Goal: Information Seeking & Learning: Learn about a topic

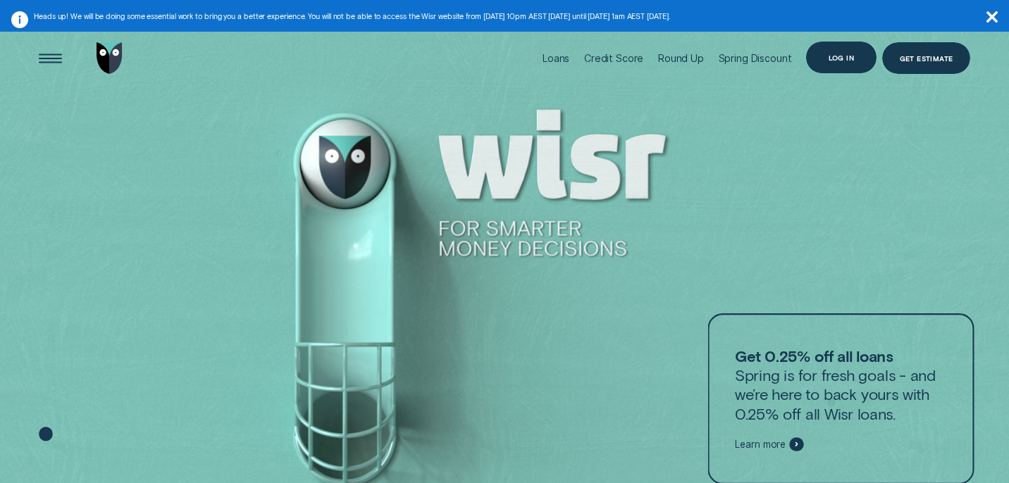
click at [837, 66] on div "Log in" at bounding box center [841, 58] width 70 height 32
click at [0, 0] on span "View loan & credit scores" at bounding box center [0, 0] width 0 height 0
click at [850, 58] on div "Log in" at bounding box center [840, 58] width 25 height 6
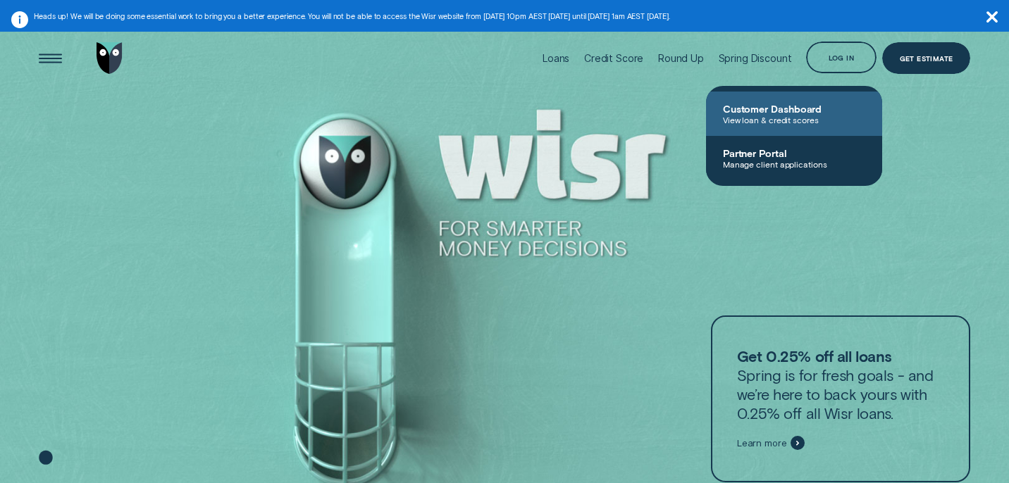
click at [784, 115] on span "View loan & credit scores" at bounding box center [794, 120] width 142 height 10
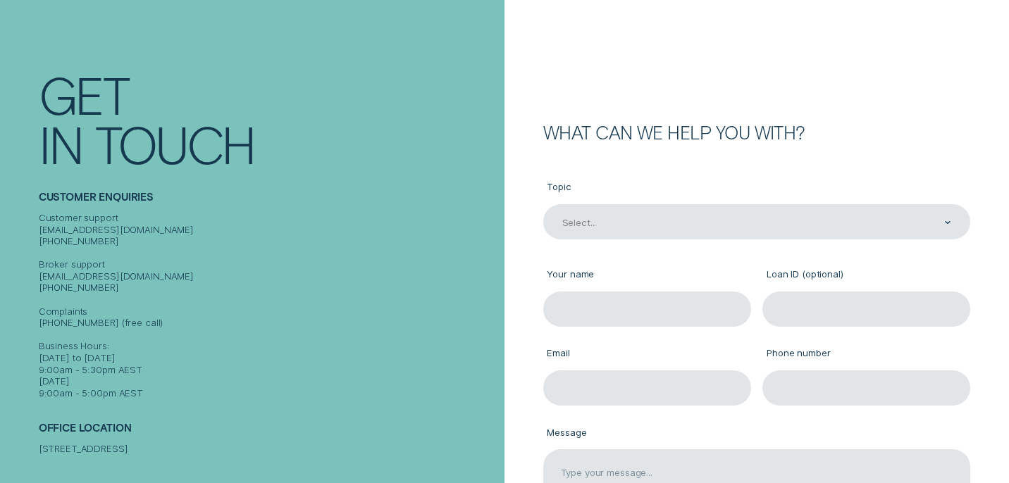
scroll to position [101, 0]
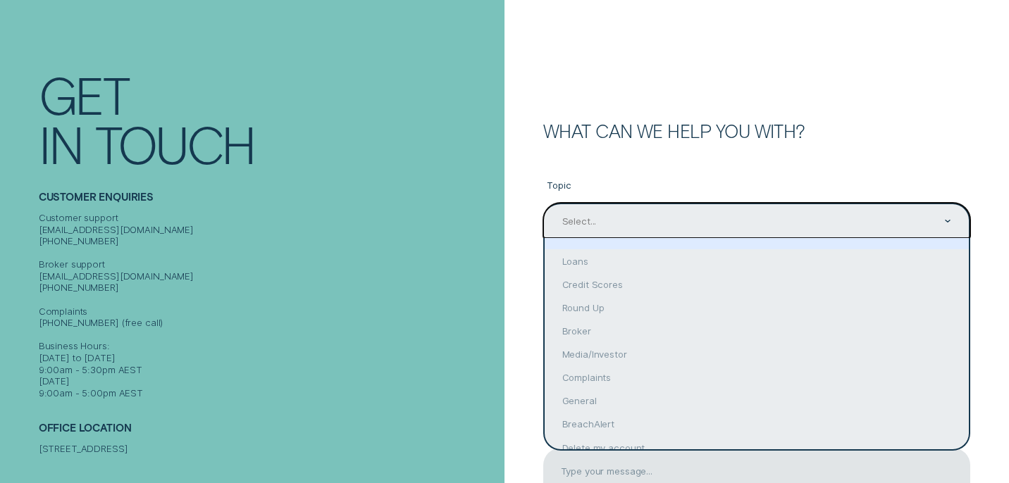
click at [857, 206] on div "Select..." at bounding box center [757, 220] width 428 height 35
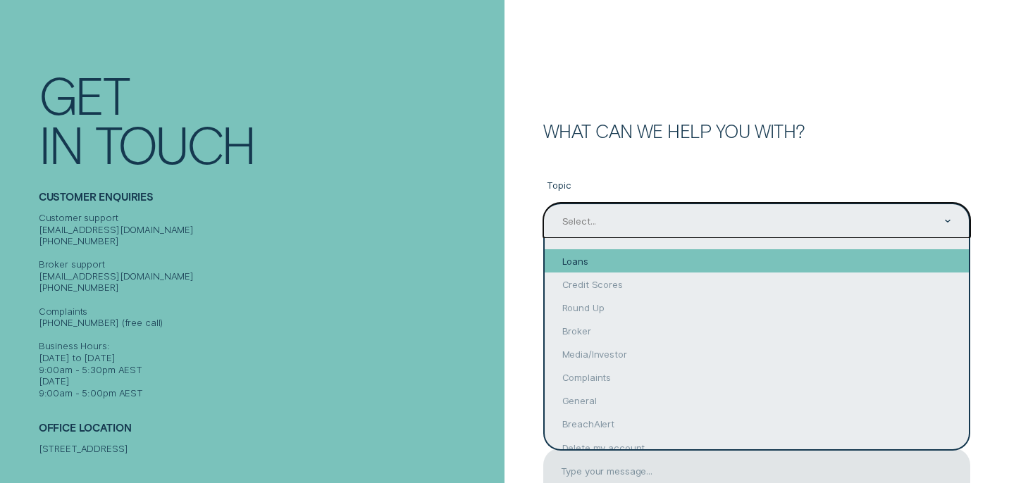
click at [831, 263] on div "Loans" at bounding box center [757, 260] width 425 height 23
type input "Loans"
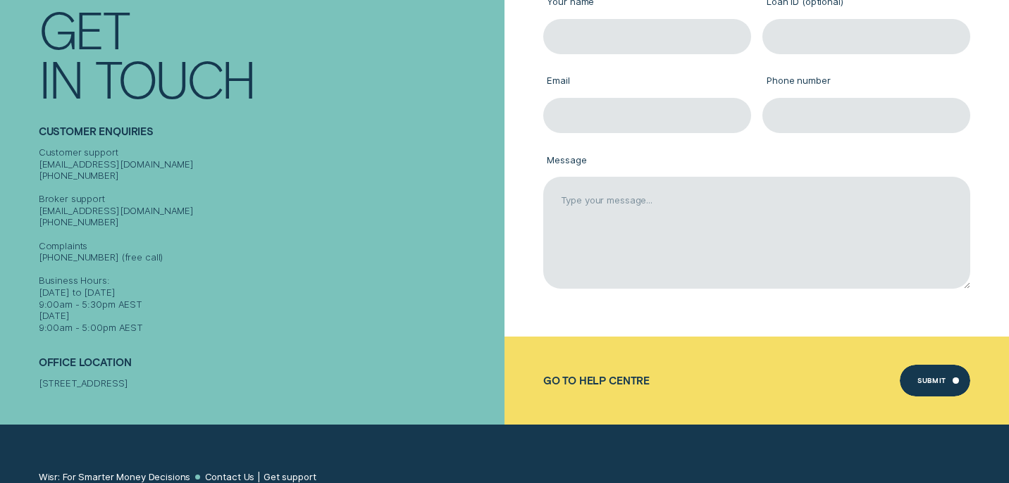
scroll to position [0, 0]
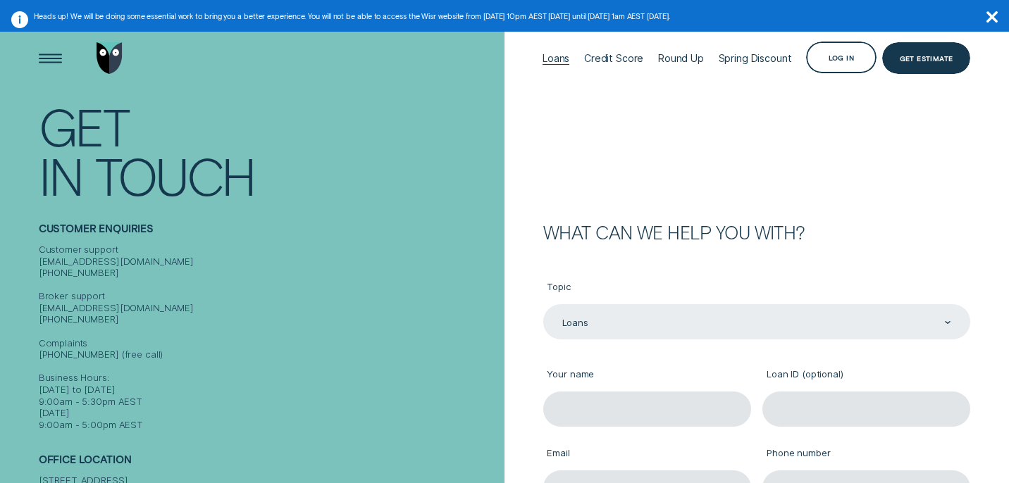
click at [557, 67] on div "Loans" at bounding box center [555, 58] width 27 height 70
